Goal: Find specific page/section: Find specific page/section

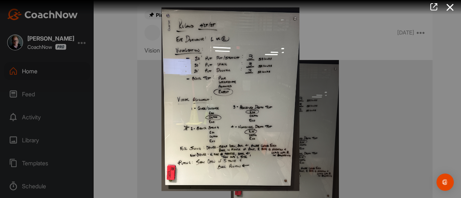
drag, startPoint x: 54, startPoint y: 75, endPoint x: 92, endPoint y: 75, distance: 38.2
click at [53, 75] on div at bounding box center [230, 99] width 461 height 198
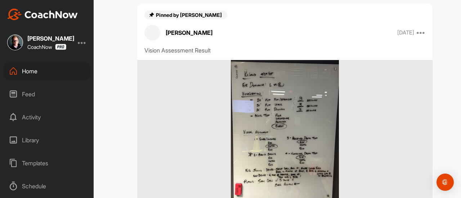
click at [45, 71] on div "Home" at bounding box center [47, 71] width 86 height 18
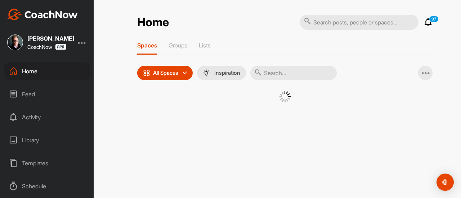
click at [284, 72] on input "text" at bounding box center [293, 73] width 86 height 14
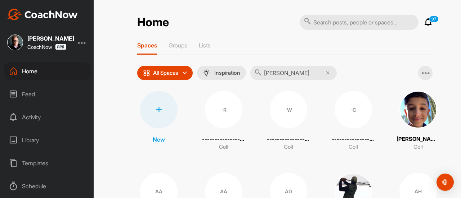
type input "[PERSON_NAME]"
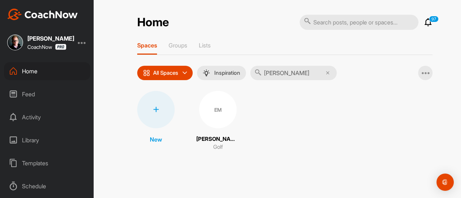
click at [210, 123] on div "EM" at bounding box center [217, 109] width 37 height 37
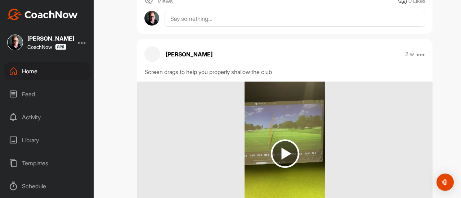
scroll to position [432, 0]
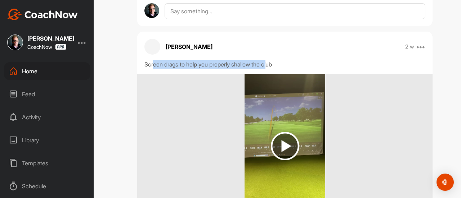
drag, startPoint x: 152, startPoint y: 80, endPoint x: 271, endPoint y: 76, distance: 119.3
click at [271, 76] on div "[PERSON_NAME] 2 w Move to ... Pin to top Report Delete Screen drags to help you…" at bounding box center [284, 146] width 295 height 229
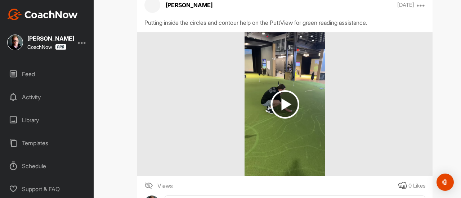
scroll to position [2088, 0]
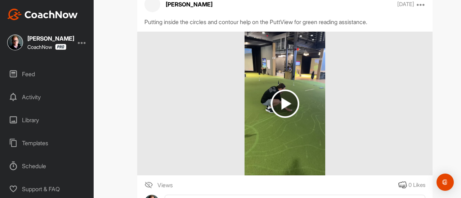
click at [292, 113] on img at bounding box center [284, 104] width 80 height 144
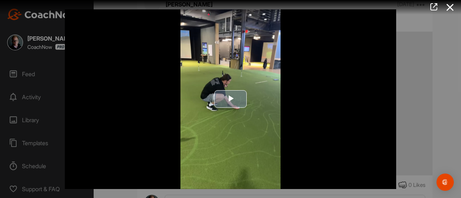
click at [230, 99] on span "Video Player" at bounding box center [230, 99] width 0 height 0
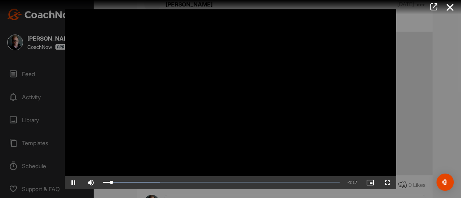
drag, startPoint x: 454, startPoint y: 6, endPoint x: 453, endPoint y: 12, distance: 5.4
click at [454, 8] on icon at bounding box center [450, 7] width 17 height 13
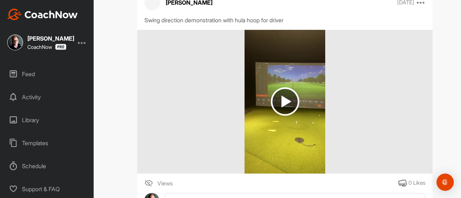
scroll to position [4815, 0]
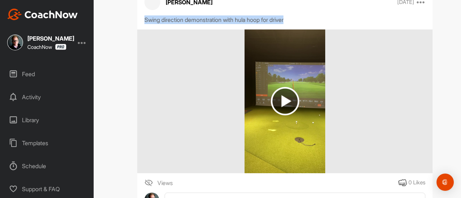
drag, startPoint x: 143, startPoint y: 53, endPoint x: 292, endPoint y: 54, distance: 149.1
click at [292, 24] on div "Swing direction demonstration with hula hoop for driver" at bounding box center [284, 19] width 281 height 9
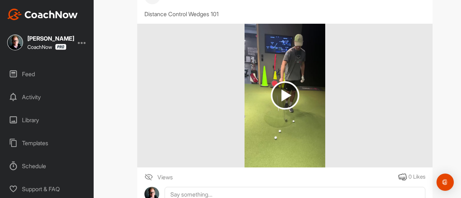
scroll to position [5751, 0]
